Goal: Browse casually: Explore the website without a specific task or goal

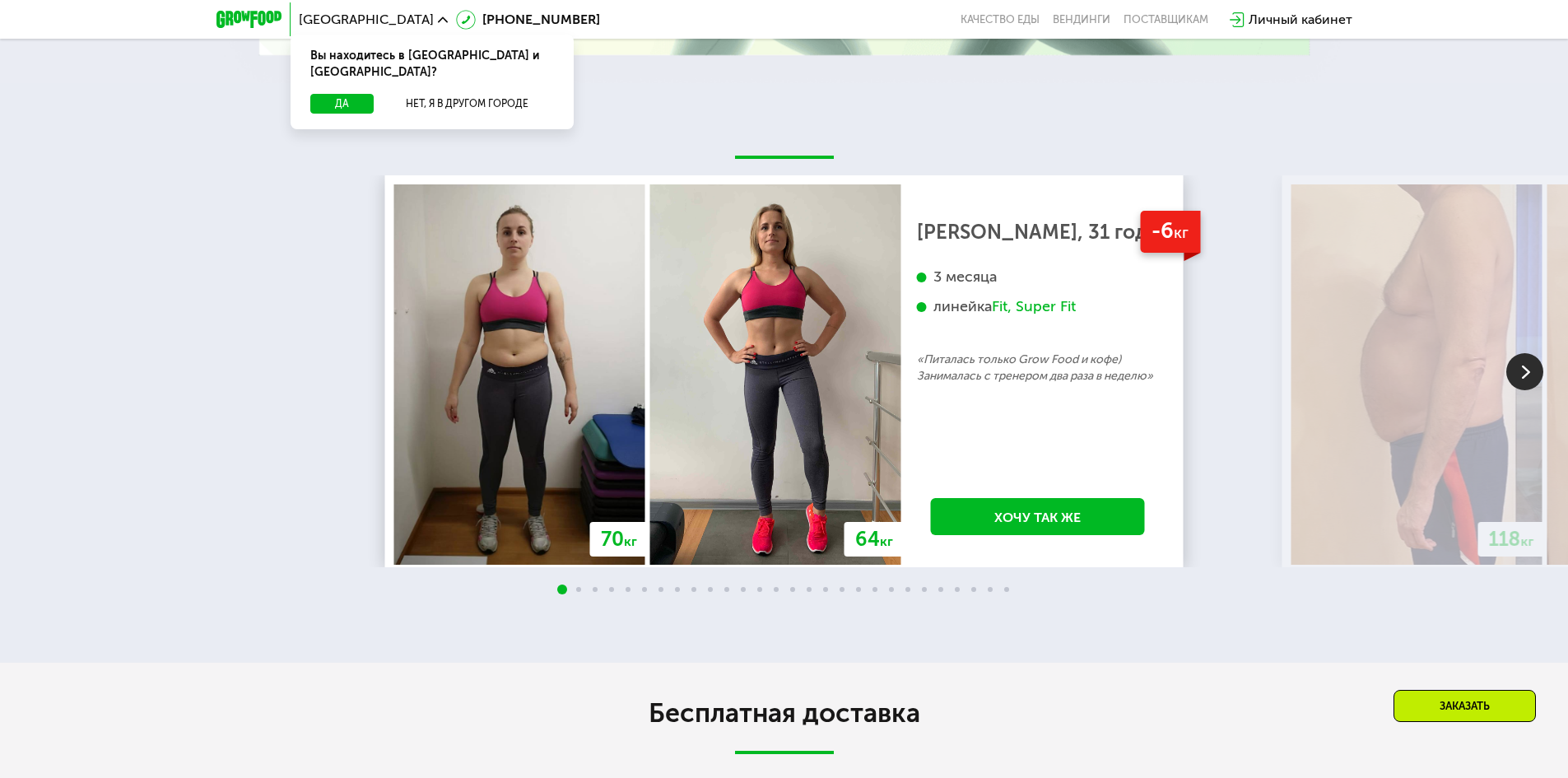
scroll to position [3420, 0]
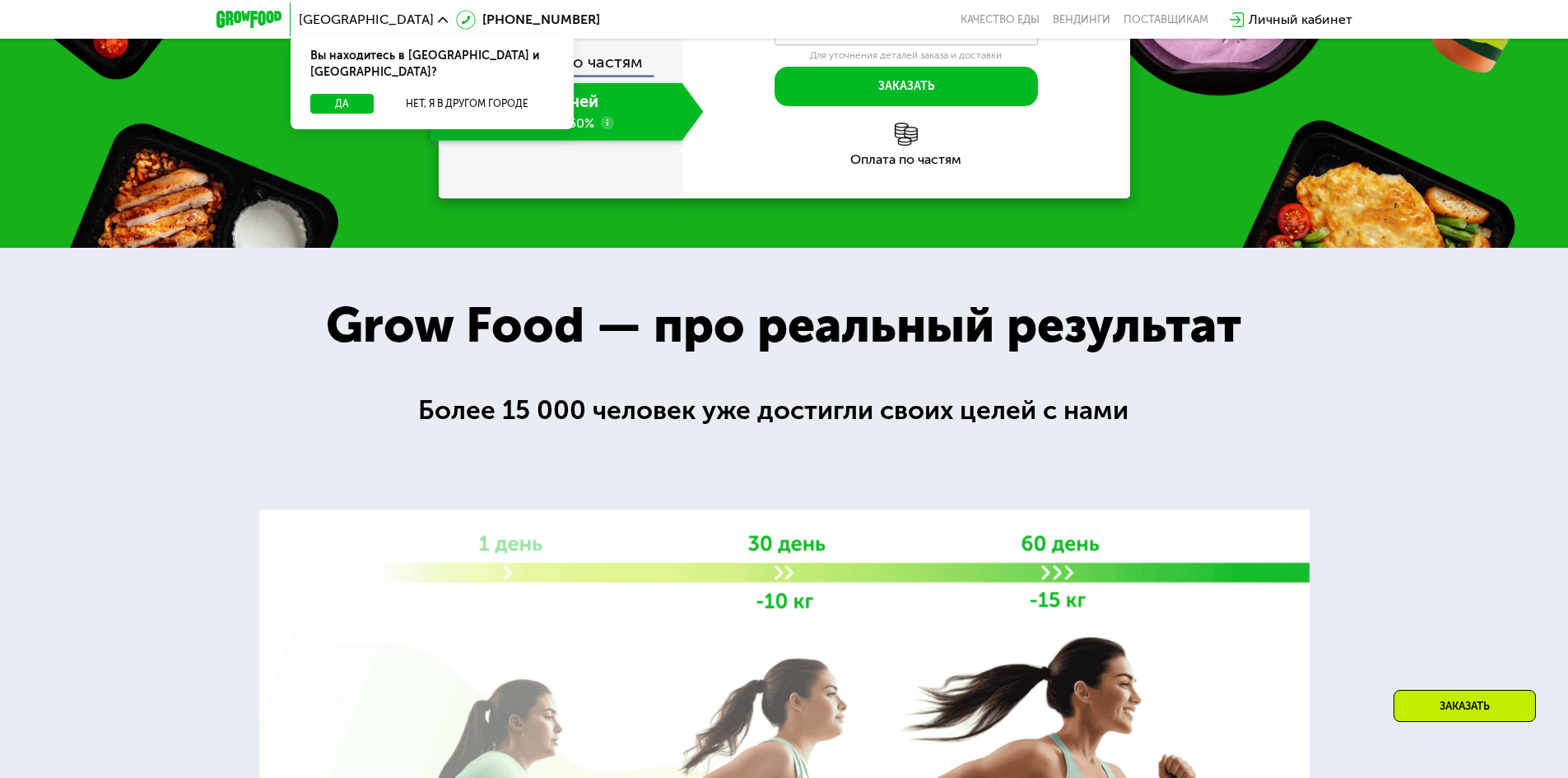
scroll to position [3377, 0]
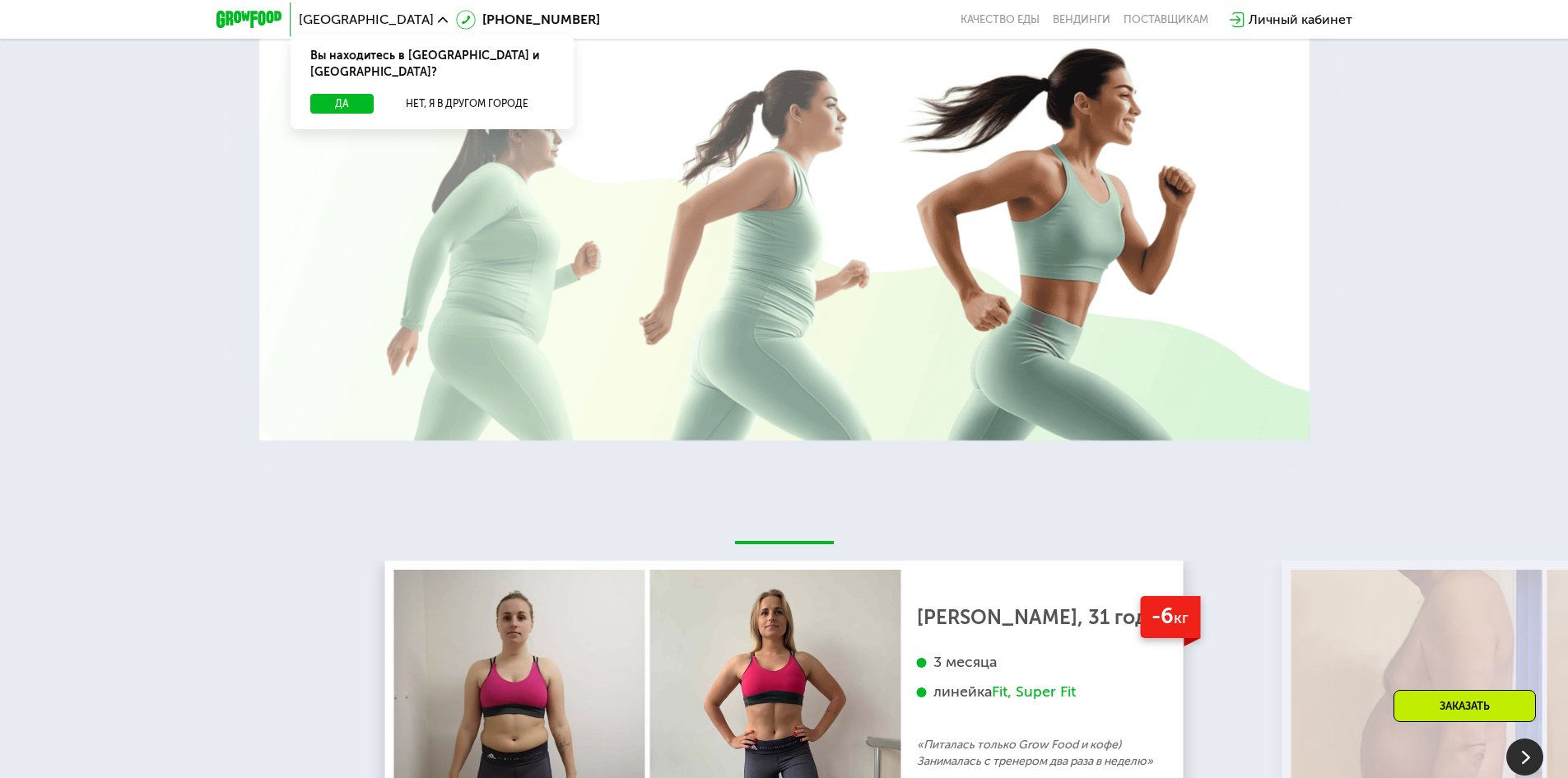
scroll to position [3090, 0]
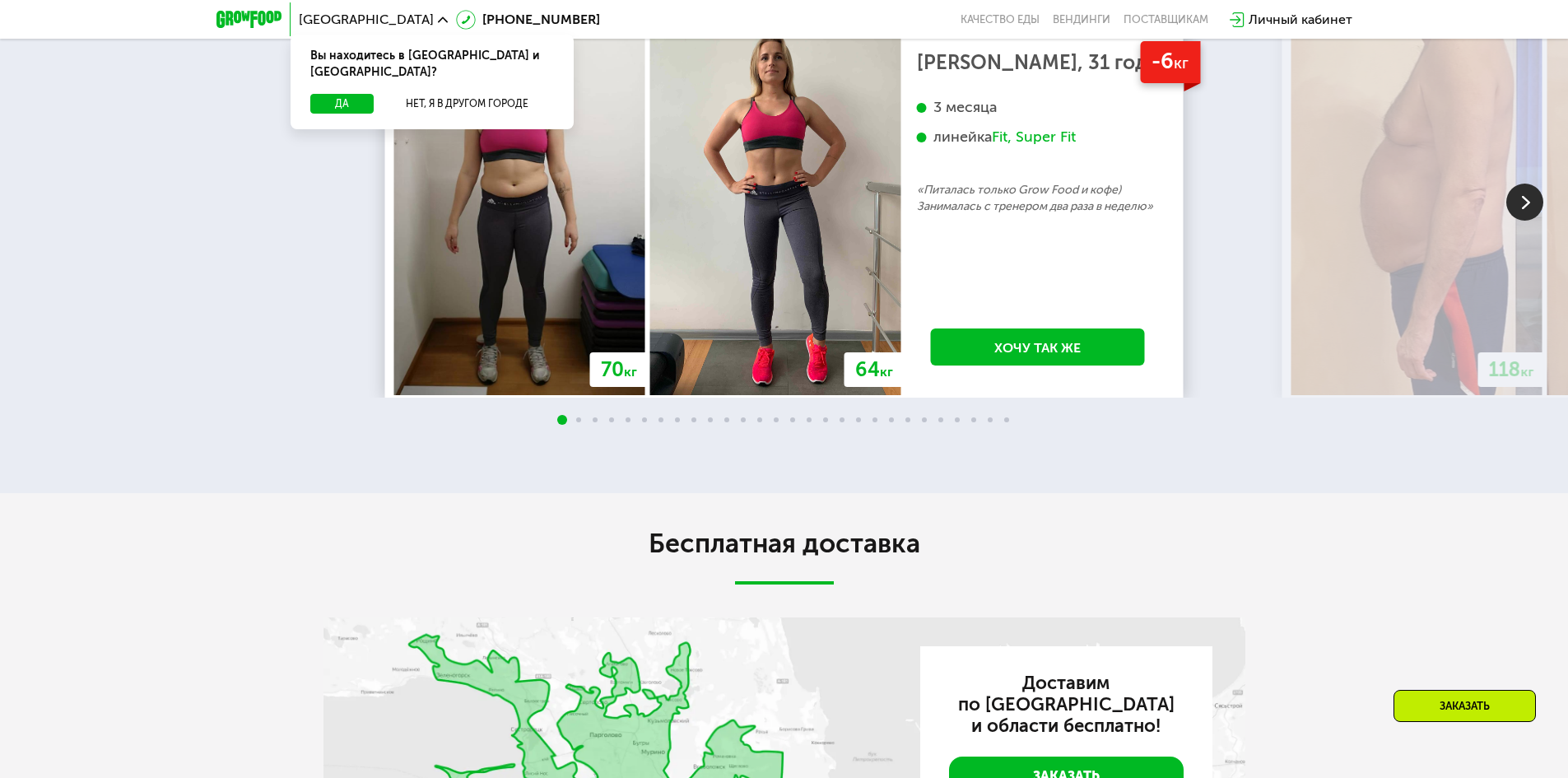
scroll to position [3415, 0]
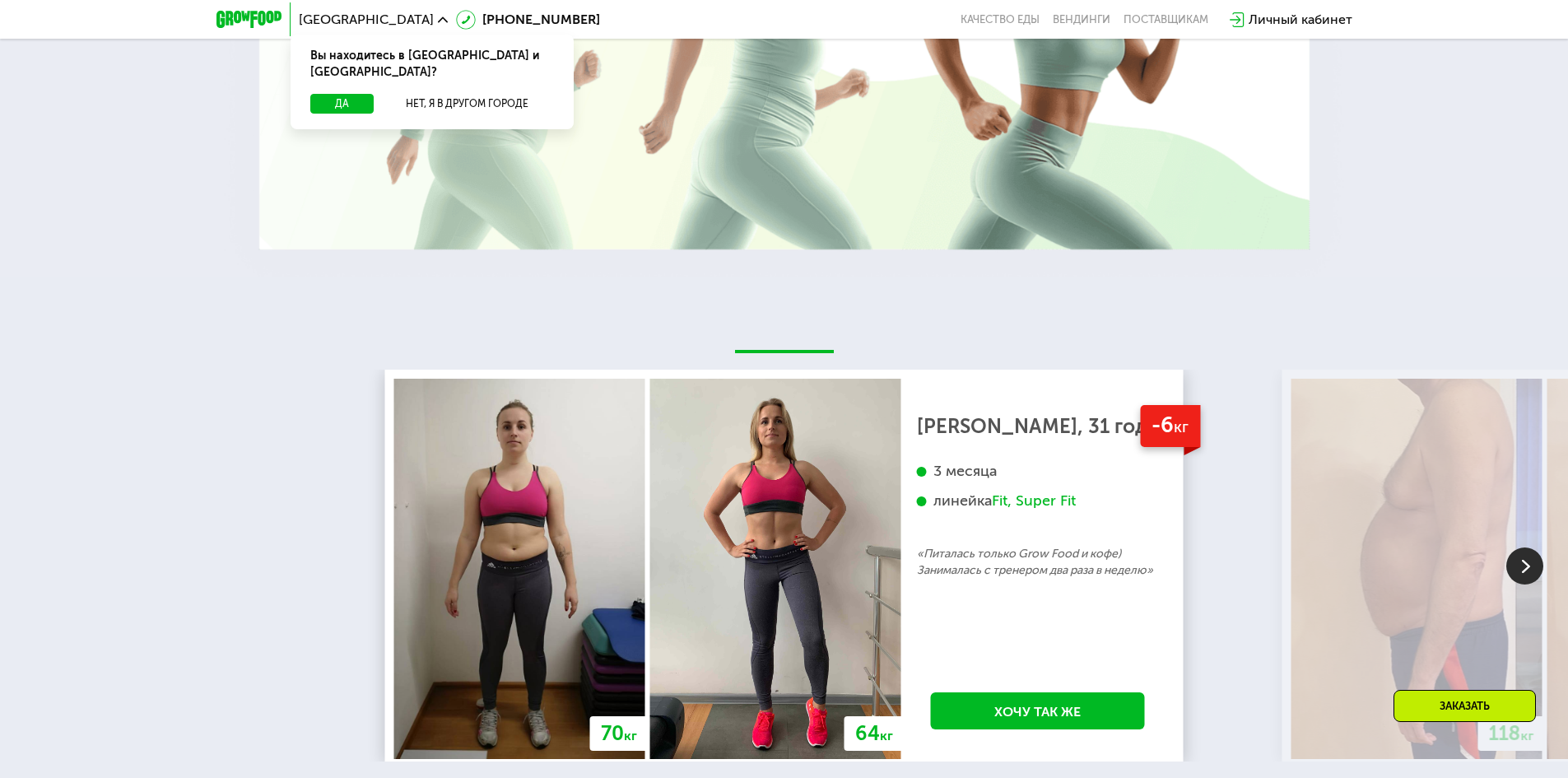
scroll to position [2926, 0]
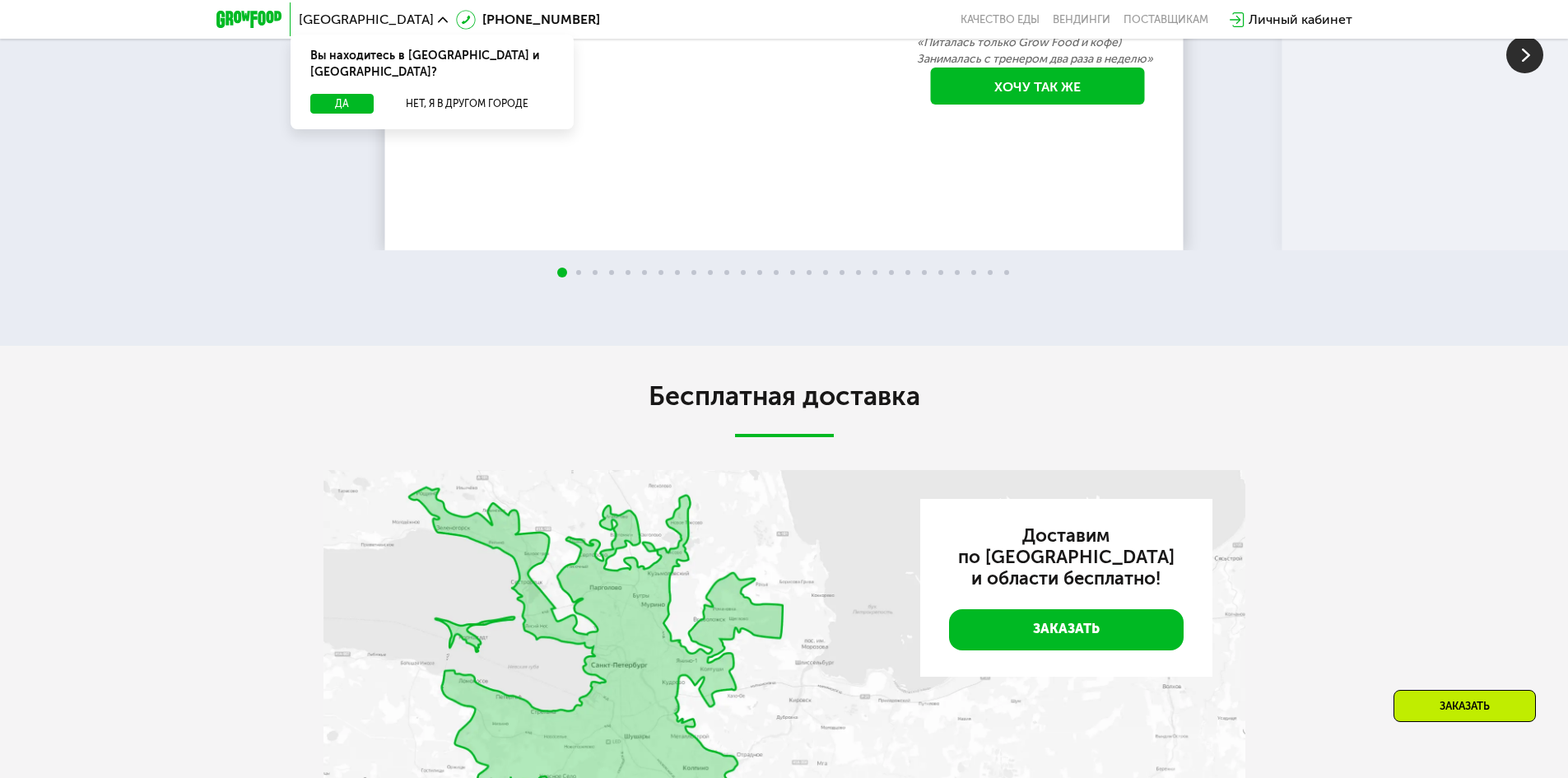
scroll to position [3437, 0]
